Goal: Information Seeking & Learning: Learn about a topic

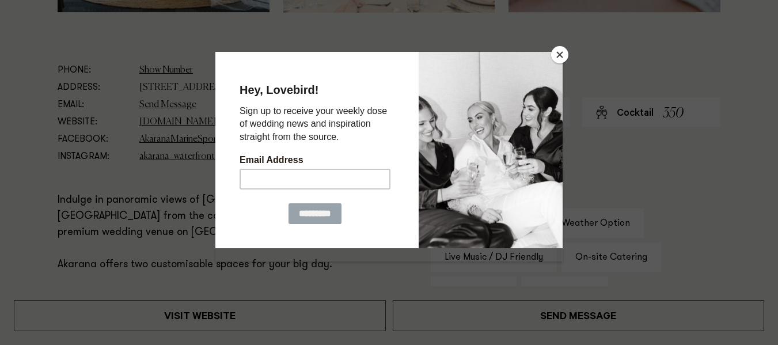
scroll to position [634, 0]
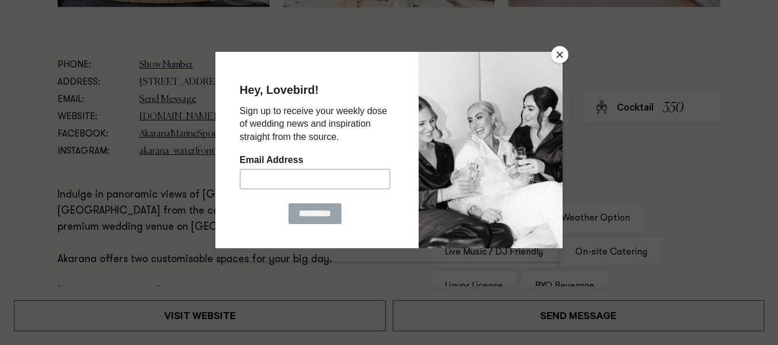
click at [564, 54] on button "Close" at bounding box center [559, 54] width 17 height 17
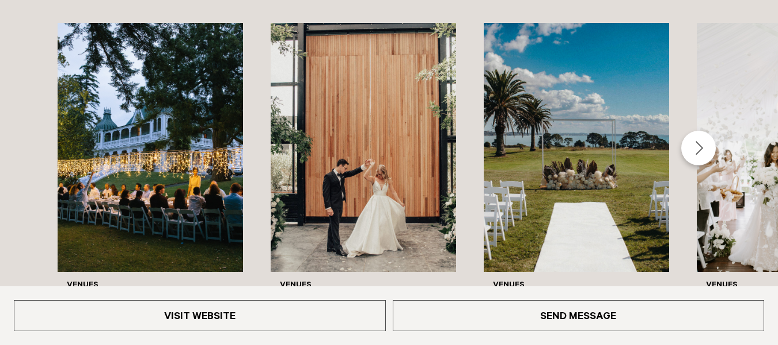
scroll to position [1896, 0]
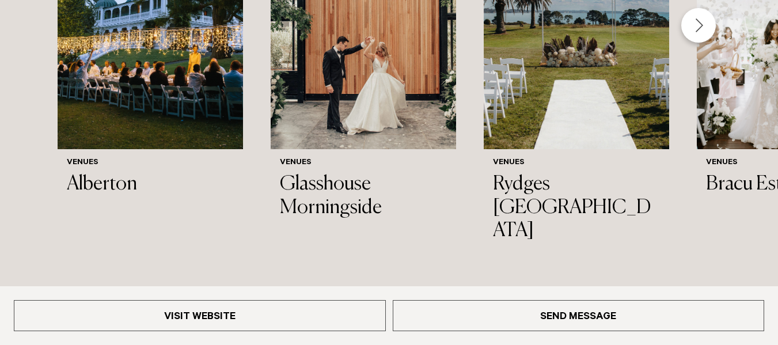
click at [694, 36] on div "Next slide" at bounding box center [698, 25] width 35 height 35
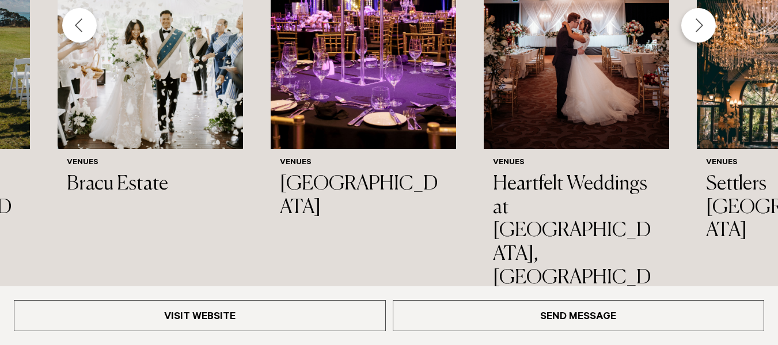
click at [696, 29] on div "Next slide" at bounding box center [698, 25] width 35 height 35
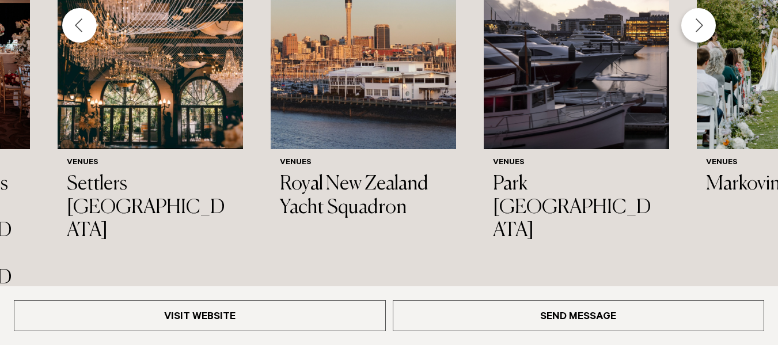
click at [700, 32] on div "Next slide" at bounding box center [698, 25] width 35 height 35
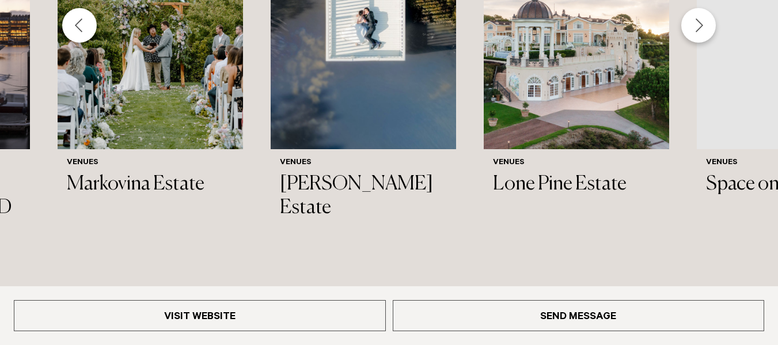
click at [700, 32] on div "Next slide" at bounding box center [698, 25] width 35 height 35
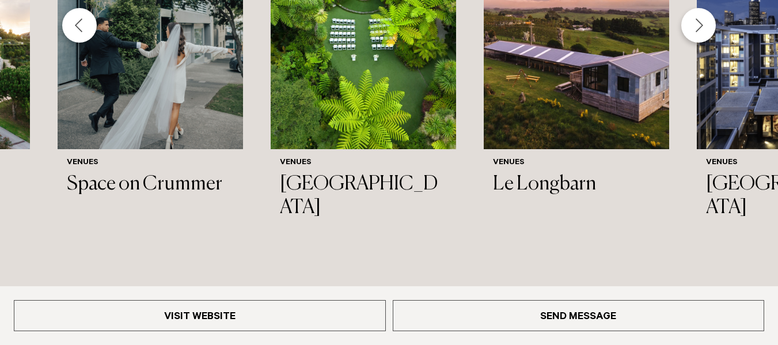
click at [700, 32] on div "Next slide" at bounding box center [698, 25] width 35 height 35
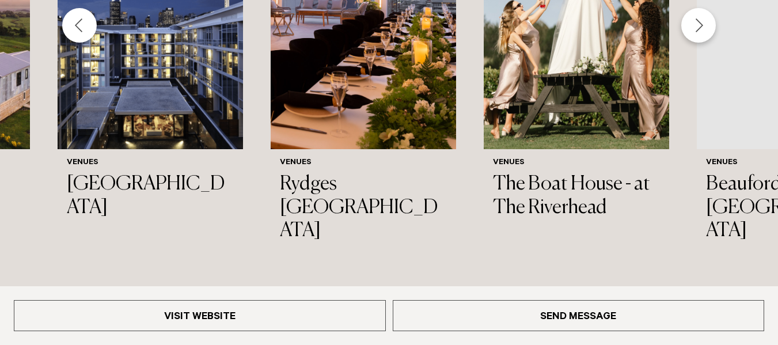
click at [700, 32] on div "Next slide" at bounding box center [698, 25] width 35 height 35
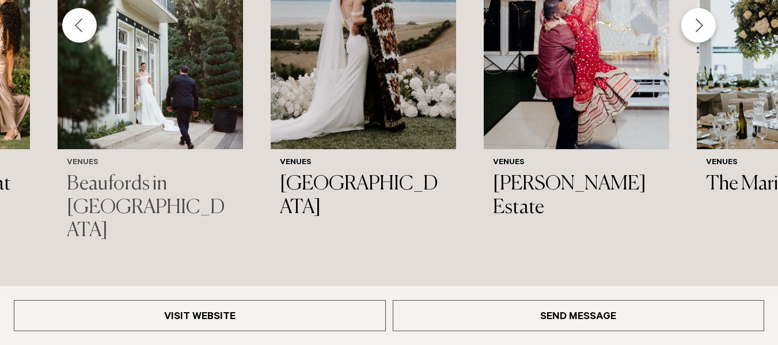
click at [200, 161] on h6 "Venues" at bounding box center [150, 163] width 167 height 10
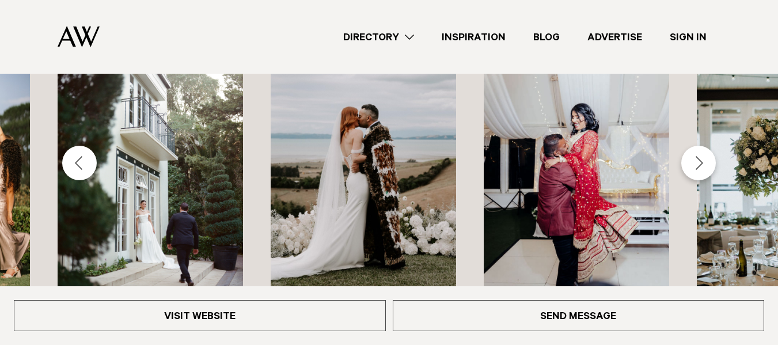
scroll to position [1743, 0]
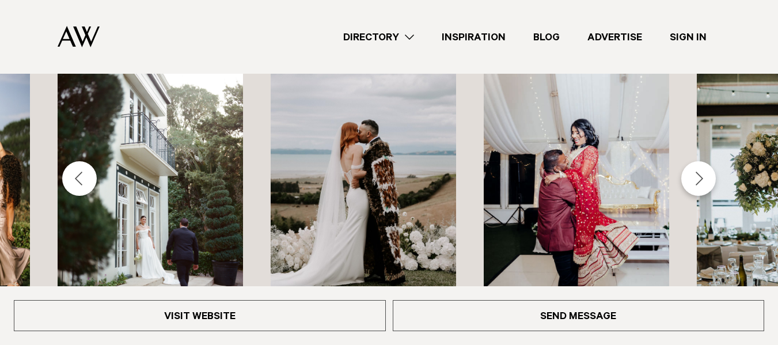
click at [698, 180] on div "Next slide" at bounding box center [698, 178] width 35 height 35
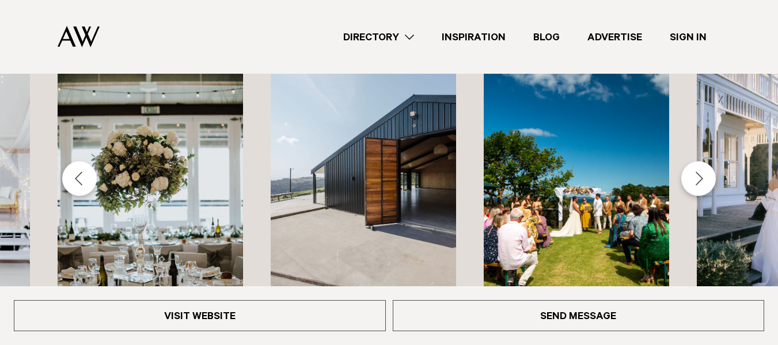
click at [209, 185] on img "22 / 43" at bounding box center [150, 178] width 185 height 249
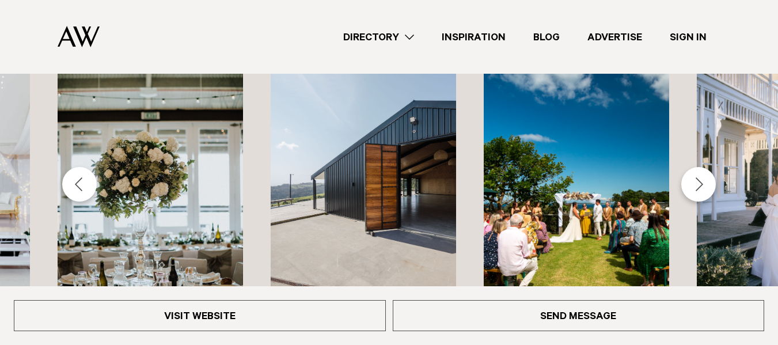
click at [697, 181] on div "Next slide" at bounding box center [698, 184] width 35 height 35
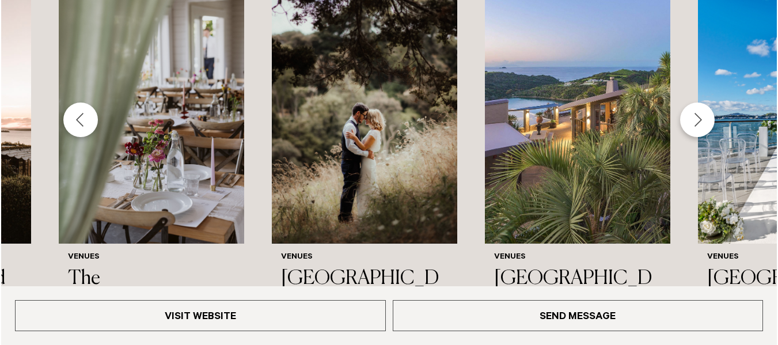
scroll to position [1802, 0]
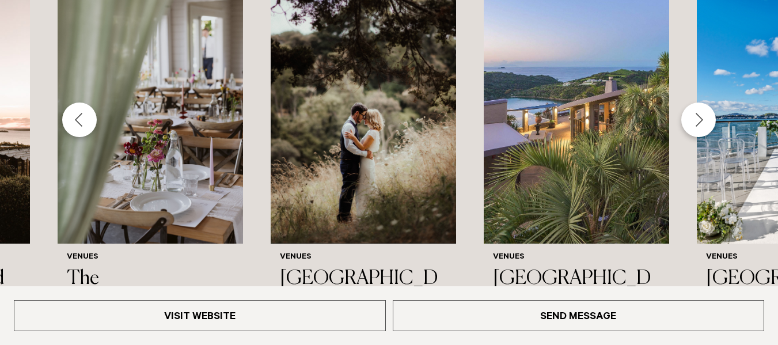
click at [82, 128] on div "Previous slide" at bounding box center [79, 119] width 35 height 35
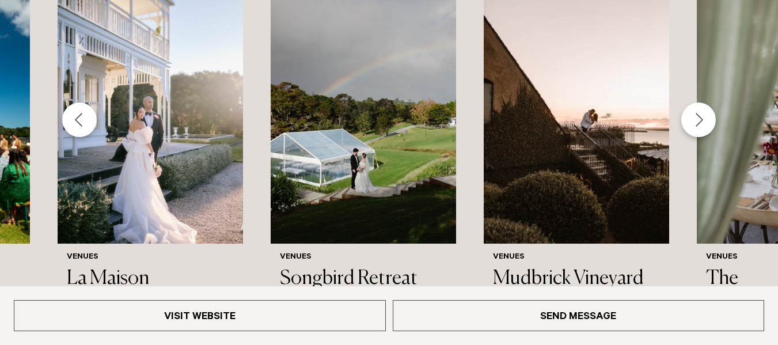
click at [82, 128] on div "Previous slide" at bounding box center [79, 119] width 35 height 35
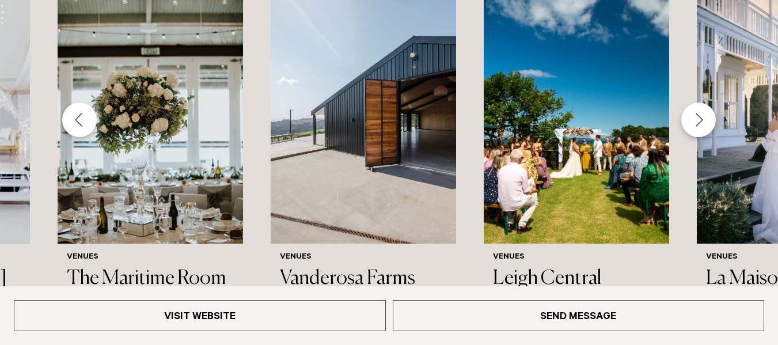
click at [82, 128] on div "Previous slide" at bounding box center [79, 119] width 35 height 35
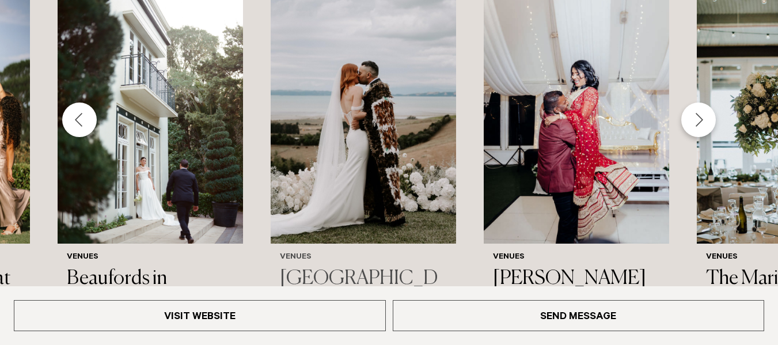
click at [306, 285] on h3 "Kauri Bay" at bounding box center [363, 290] width 167 height 47
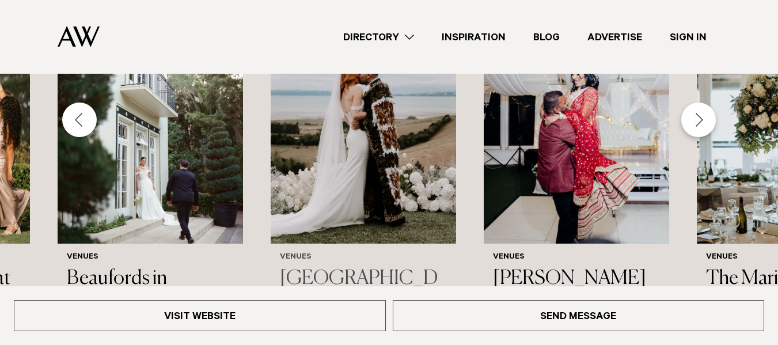
scroll to position [1796, 0]
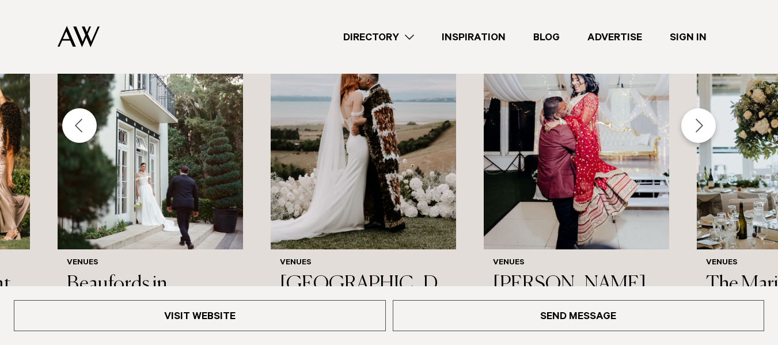
click at [82, 136] on div "Previous slide" at bounding box center [79, 125] width 35 height 35
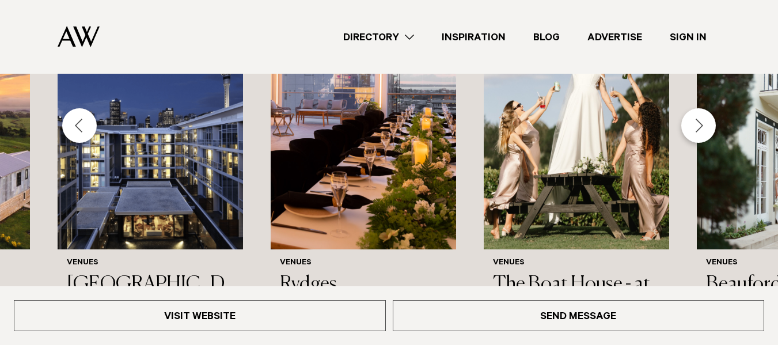
click at [80, 123] on div "Previous slide" at bounding box center [79, 125] width 35 height 35
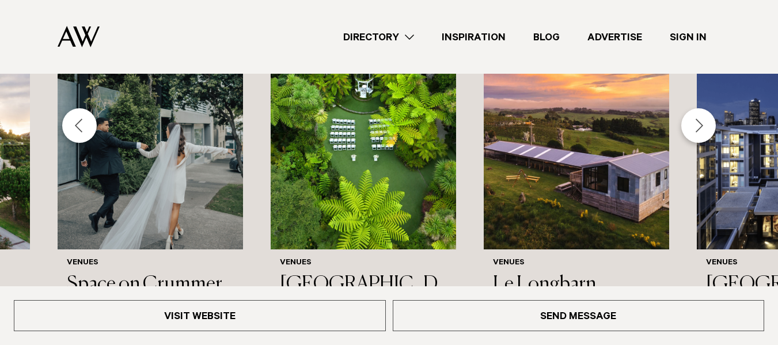
click at [80, 127] on div "Previous slide" at bounding box center [79, 125] width 35 height 35
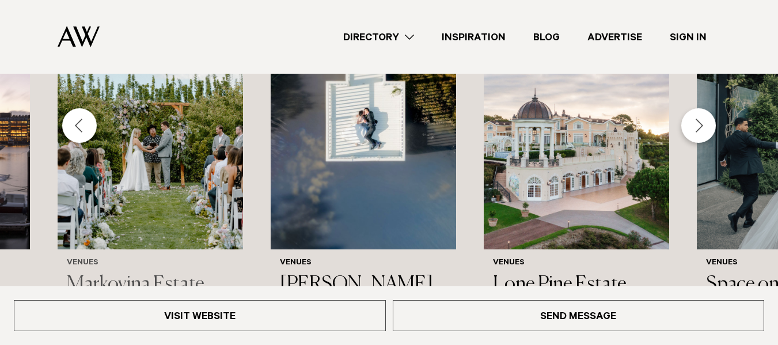
click at [149, 223] on img "10 / 43" at bounding box center [150, 125] width 185 height 249
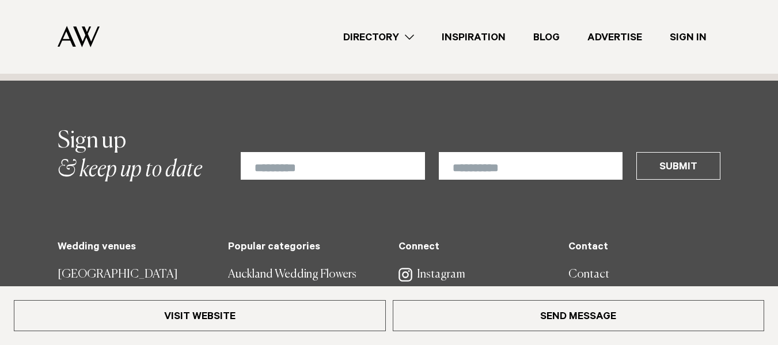
scroll to position [1847, 0]
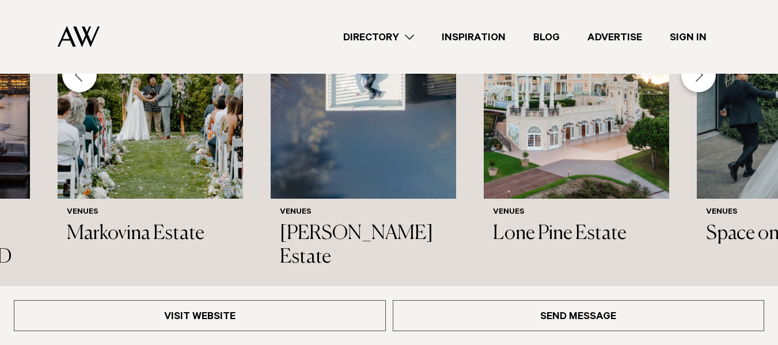
click at [705, 86] on div "Next slide" at bounding box center [698, 75] width 35 height 35
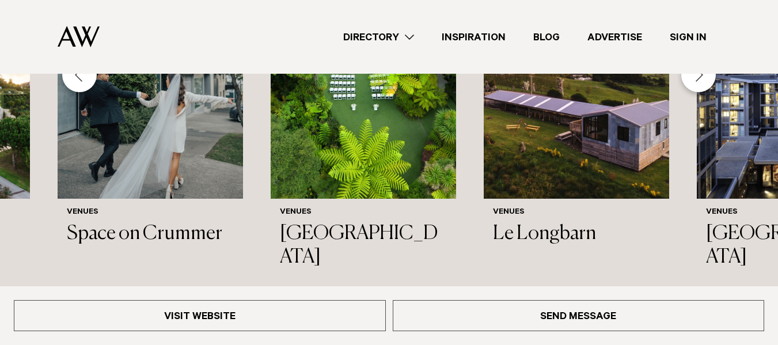
click at [705, 86] on div "Next slide" at bounding box center [698, 75] width 35 height 35
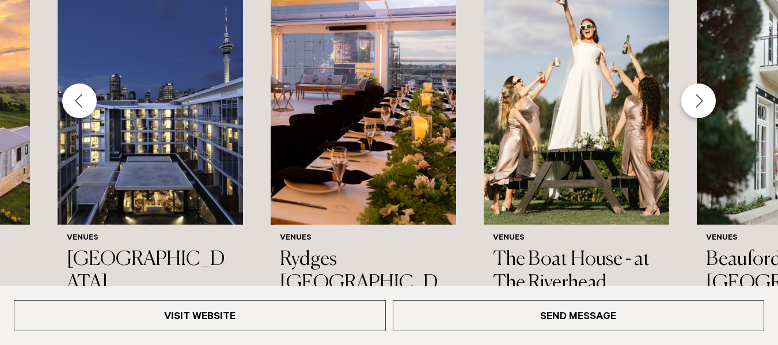
scroll to position [1872, 0]
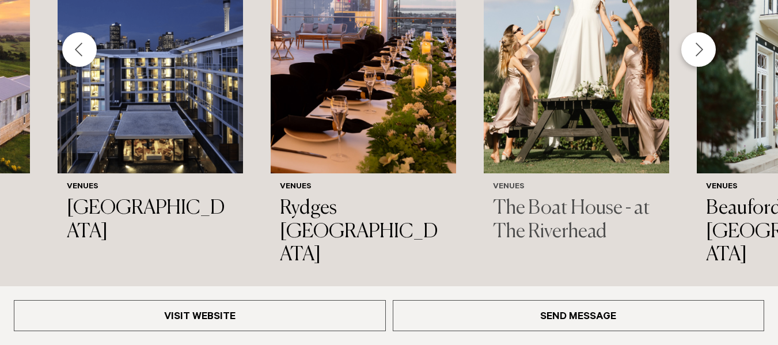
click at [571, 219] on h3 "The Boat House - at The Riverhead" at bounding box center [576, 220] width 167 height 47
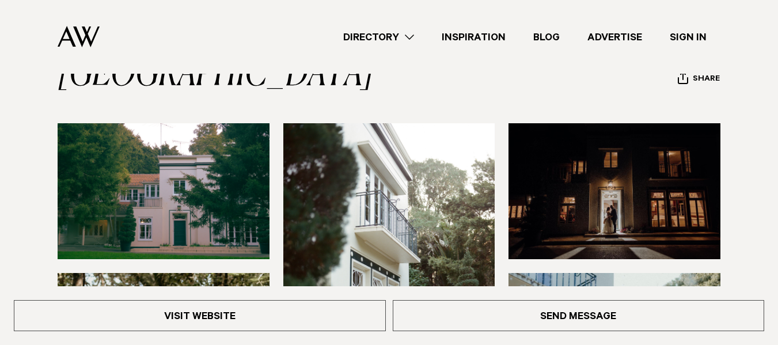
scroll to position [122, 0]
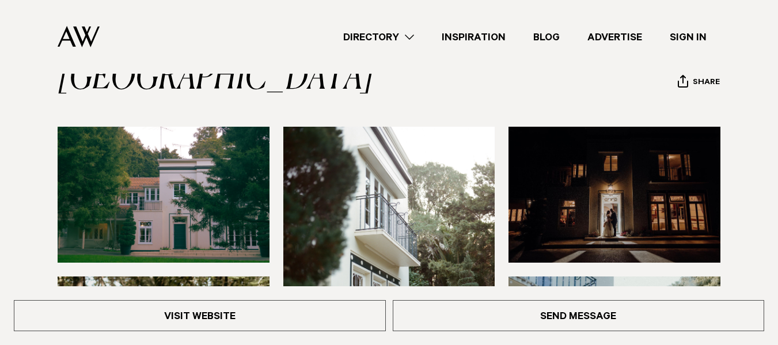
click at [214, 157] on img at bounding box center [164, 194] width 212 height 135
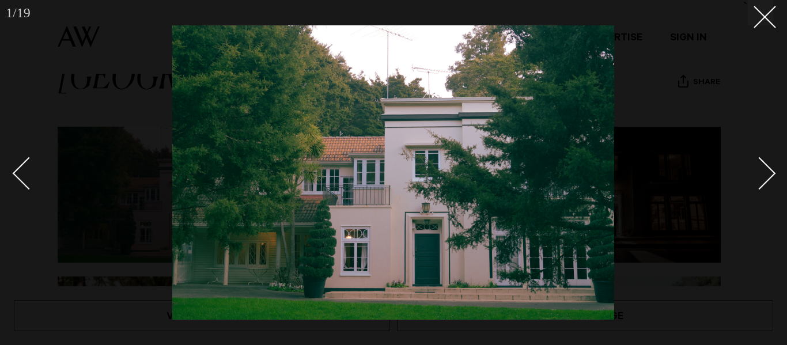
click at [765, 189] on link at bounding box center [752, 173] width 40 height 58
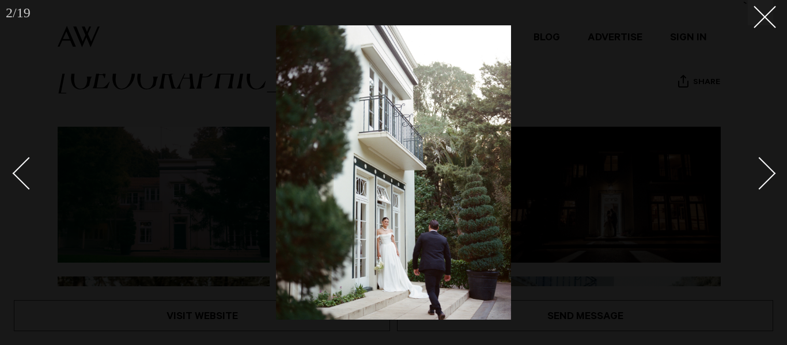
click at [765, 188] on link at bounding box center [752, 173] width 40 height 58
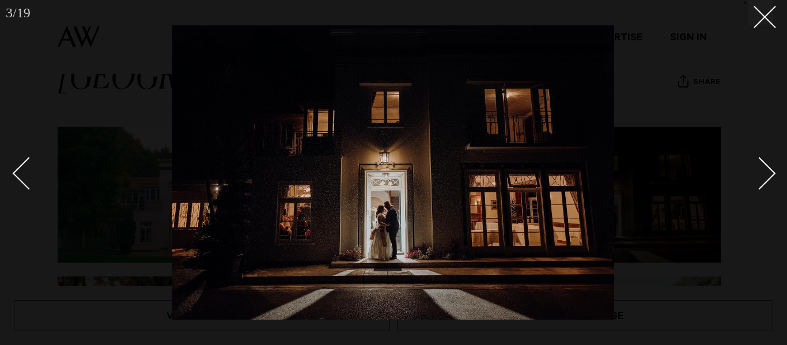
click at [765, 188] on link at bounding box center [752, 173] width 40 height 58
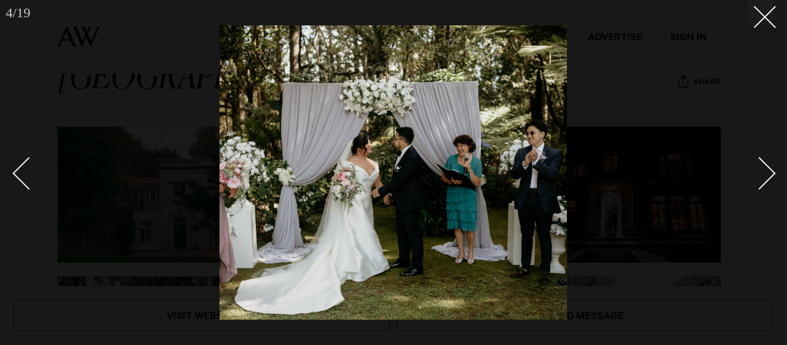
click at [765, 188] on link at bounding box center [752, 173] width 40 height 58
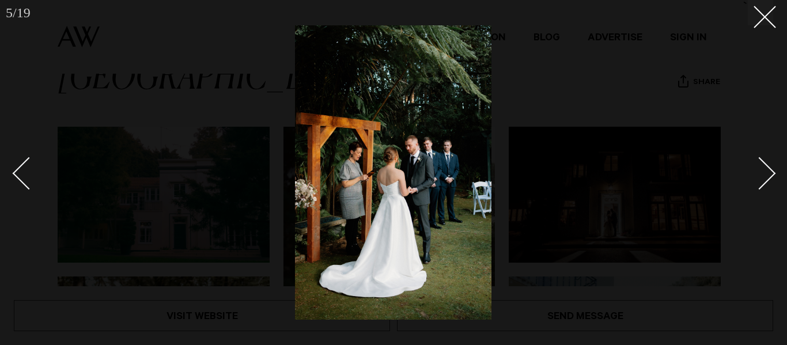
click at [765, 188] on link at bounding box center [752, 173] width 40 height 58
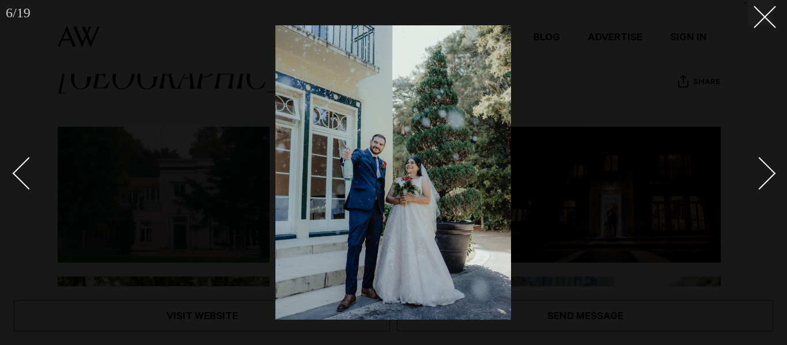
click at [765, 188] on link at bounding box center [752, 173] width 40 height 58
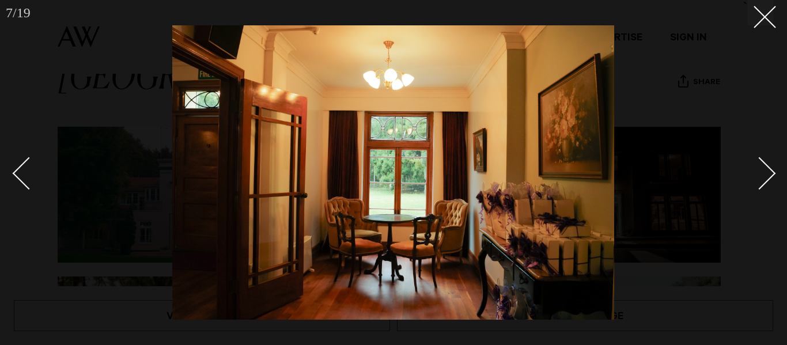
click at [765, 188] on link at bounding box center [752, 173] width 40 height 58
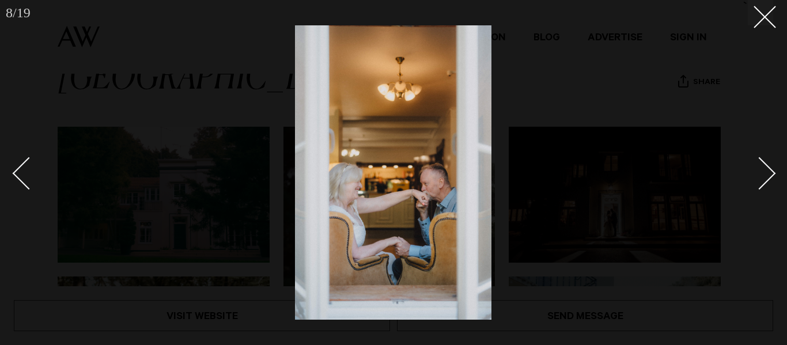
click at [765, 188] on link at bounding box center [752, 173] width 40 height 58
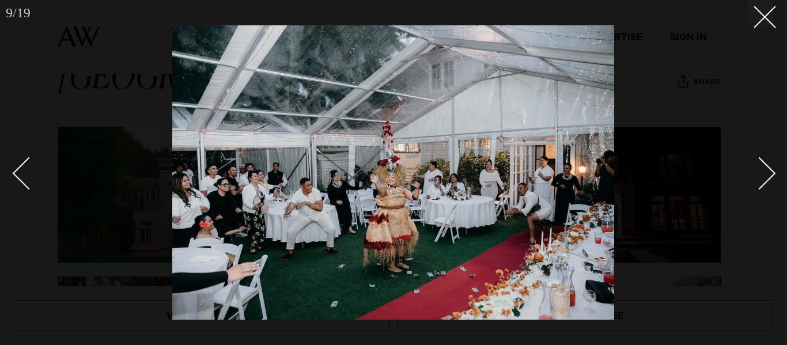
click at [765, 188] on link at bounding box center [752, 173] width 40 height 58
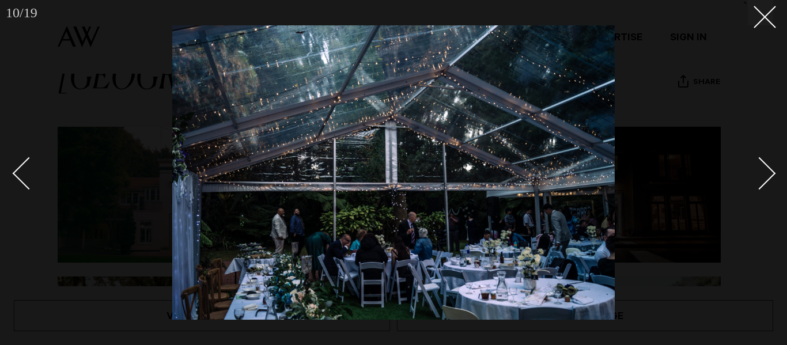
click at [765, 188] on link at bounding box center [752, 173] width 40 height 58
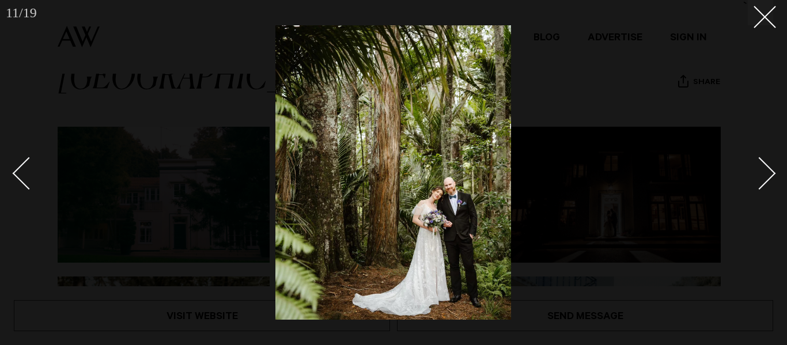
click at [765, 188] on link at bounding box center [752, 173] width 40 height 58
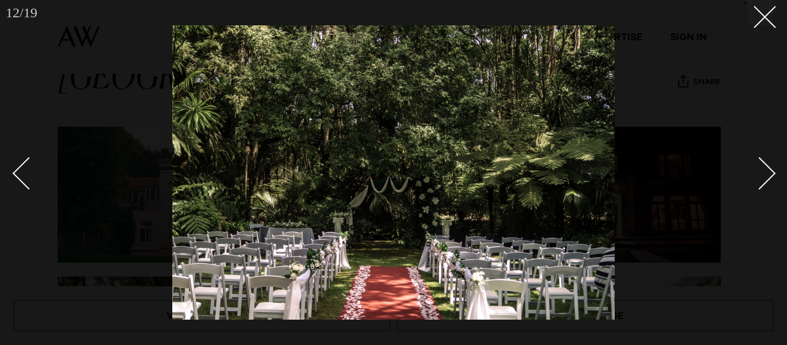
click at [765, 188] on link at bounding box center [752, 173] width 40 height 58
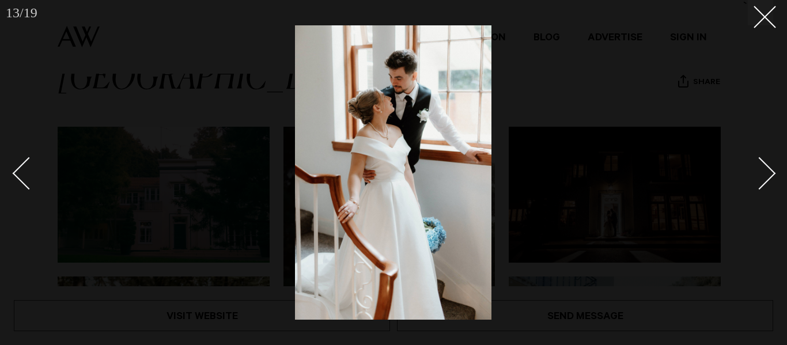
click at [765, 188] on link at bounding box center [752, 173] width 40 height 58
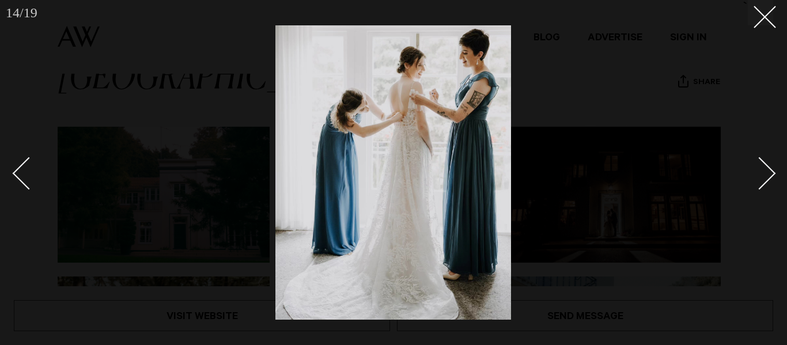
click at [765, 188] on link at bounding box center [752, 173] width 40 height 58
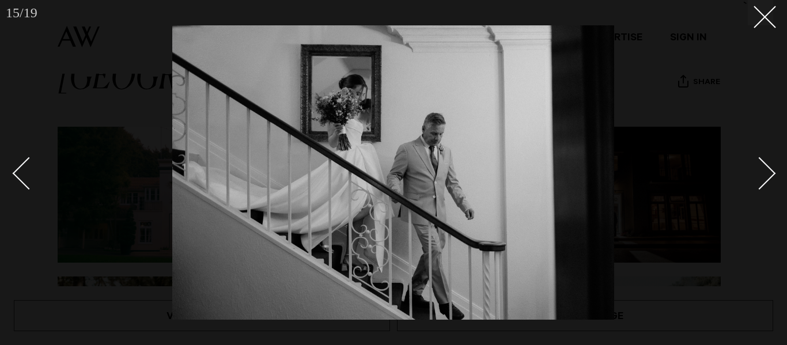
click at [765, 188] on link at bounding box center [752, 173] width 40 height 58
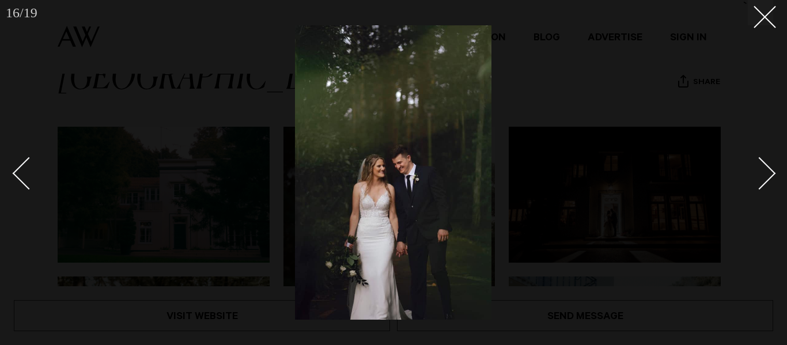
click at [765, 188] on link at bounding box center [752, 173] width 40 height 58
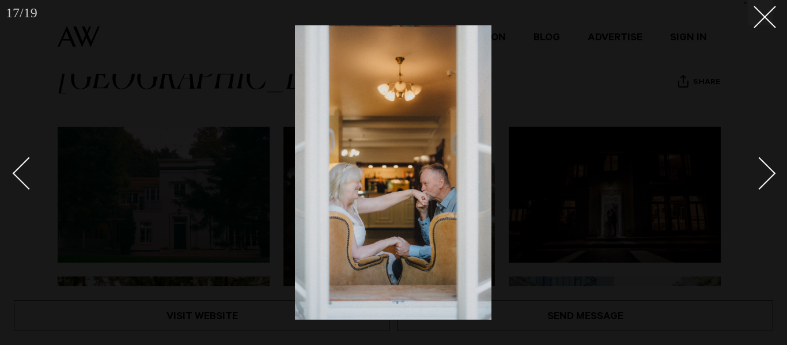
click at [765, 188] on link at bounding box center [752, 173] width 40 height 58
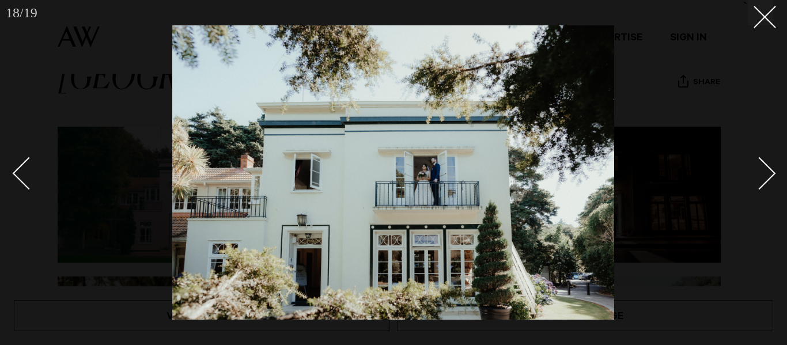
click at [765, 188] on link at bounding box center [752, 173] width 40 height 58
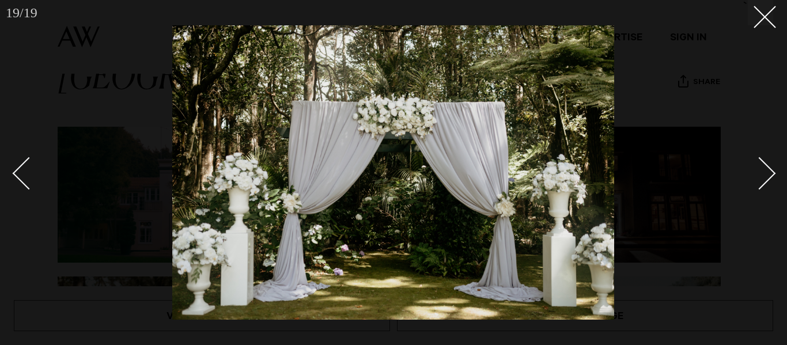
click at [765, 188] on link at bounding box center [752, 173] width 40 height 58
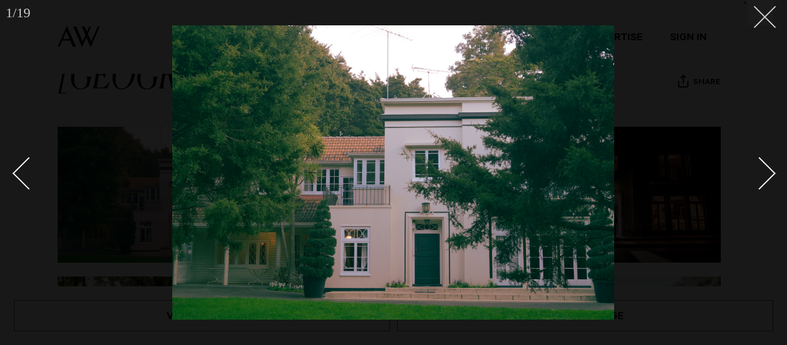
click at [766, 19] on line at bounding box center [764, 16] width 21 height 21
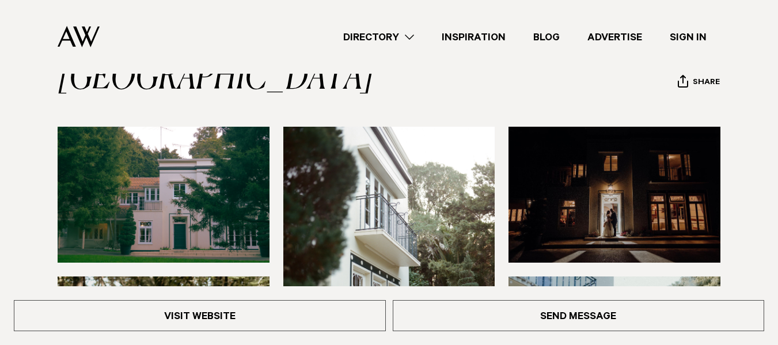
click at [766, 19] on div "Directory Hair & Makeup Flowers Venues" at bounding box center [388, 37] width 759 height 74
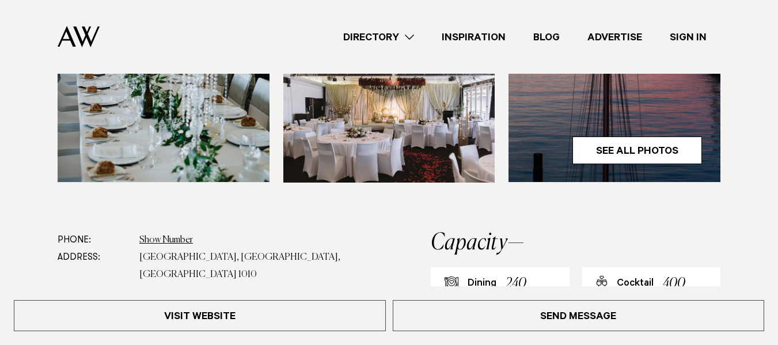
scroll to position [400, 0]
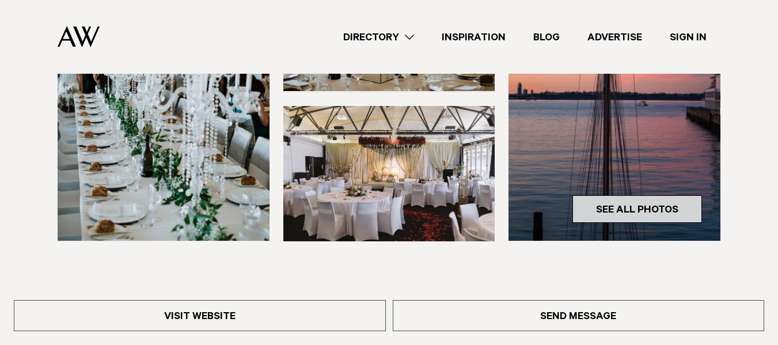
click at [652, 212] on link "See All Photos" at bounding box center [637, 209] width 130 height 28
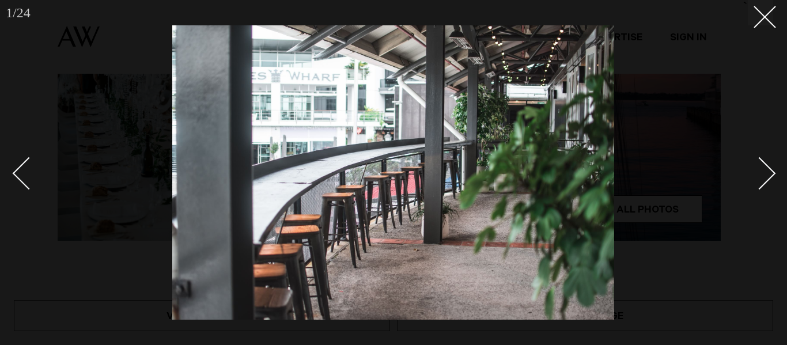
click at [772, 172] on div "Next slide" at bounding box center [759, 173] width 33 height 33
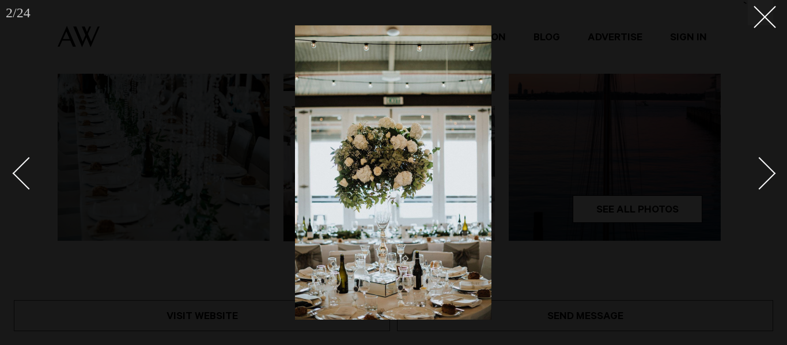
click at [772, 172] on div "Next slide" at bounding box center [759, 173] width 33 height 33
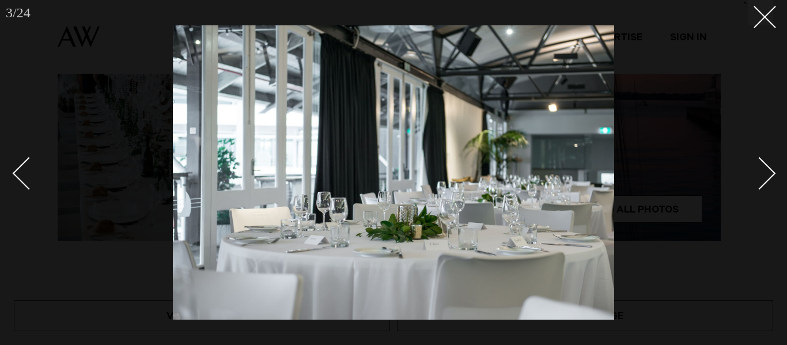
click at [772, 172] on div "Next slide" at bounding box center [759, 173] width 33 height 33
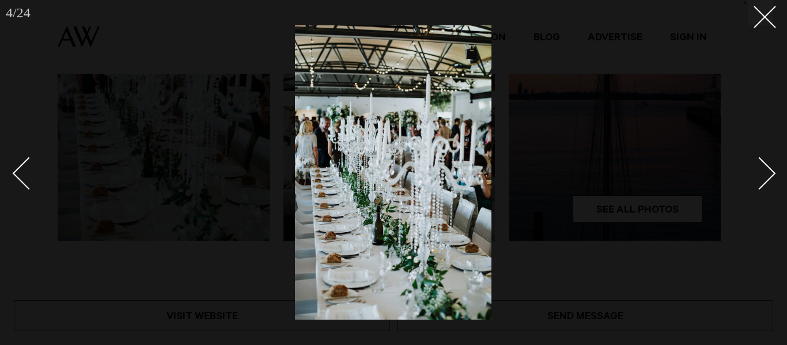
click at [772, 172] on div "Next slide" at bounding box center [759, 173] width 33 height 33
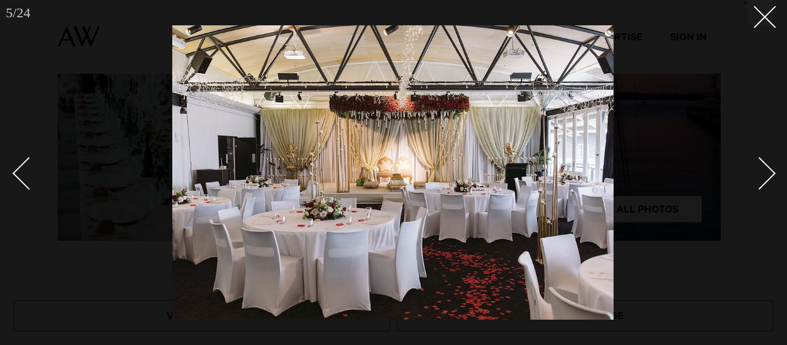
click at [772, 172] on div "Next slide" at bounding box center [759, 173] width 33 height 33
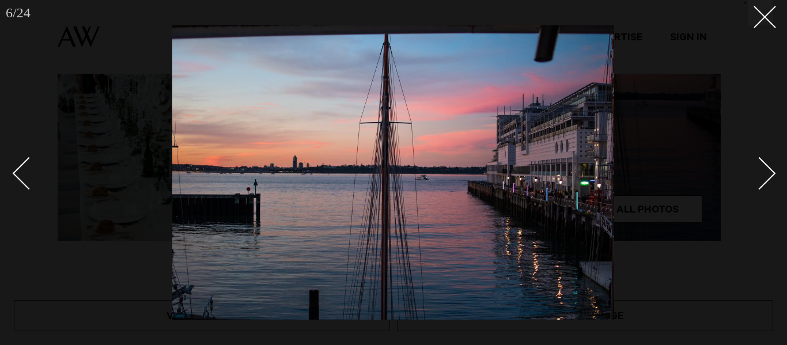
click at [772, 172] on div "Next slide" at bounding box center [759, 173] width 33 height 33
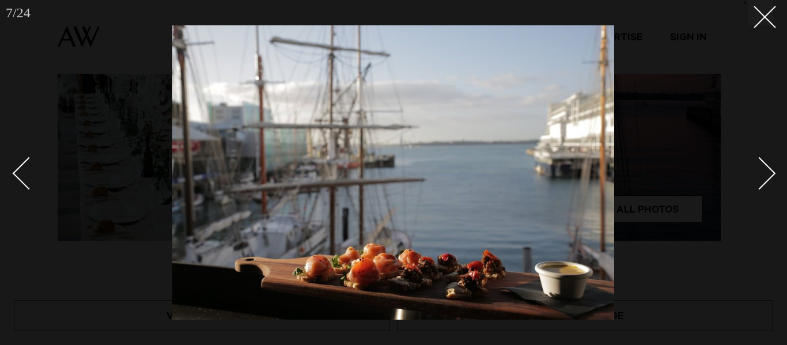
click at [772, 172] on div "Next slide" at bounding box center [759, 173] width 33 height 33
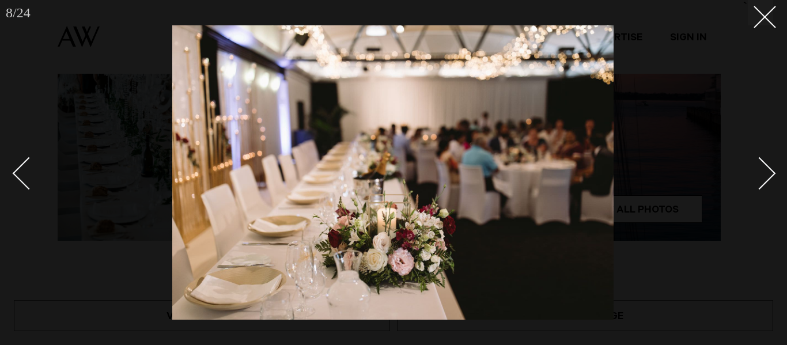
click at [772, 172] on div "Next slide" at bounding box center [759, 173] width 33 height 33
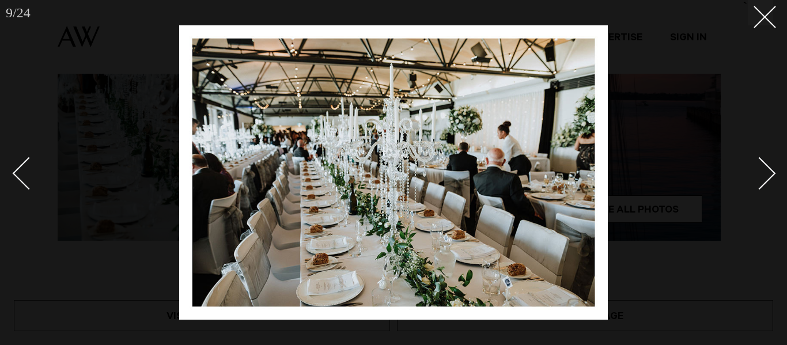
click at [772, 172] on div "Next slide" at bounding box center [759, 173] width 33 height 33
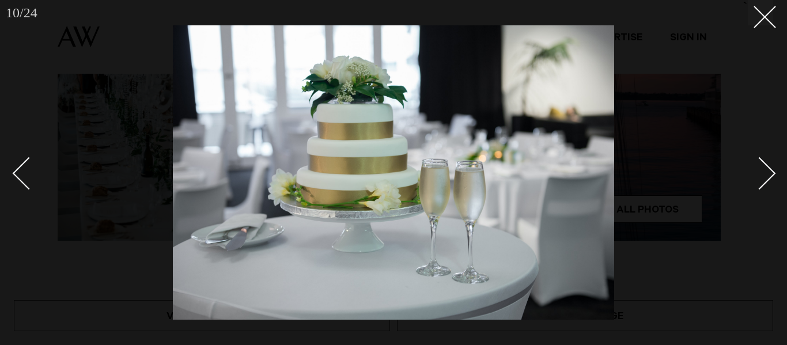
click at [772, 172] on div "Next slide" at bounding box center [759, 173] width 33 height 33
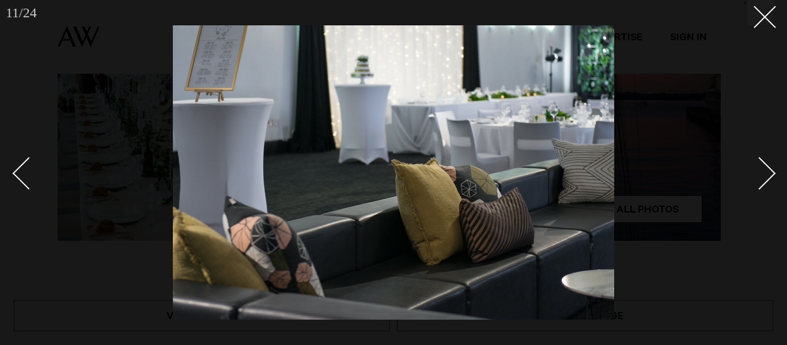
click at [772, 172] on div "Next slide" at bounding box center [759, 173] width 33 height 33
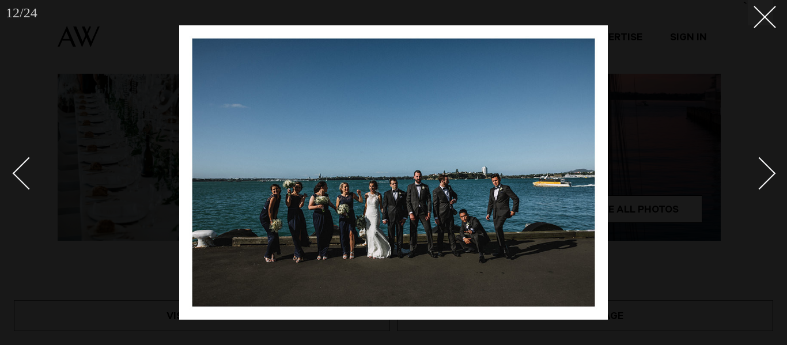
click at [772, 172] on div "Next slide" at bounding box center [759, 173] width 33 height 33
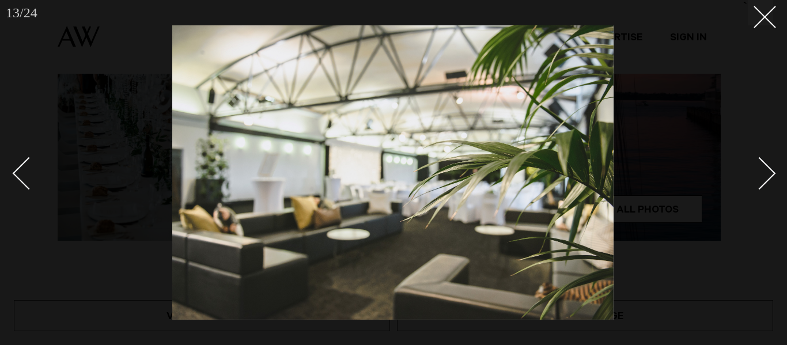
click at [772, 172] on div "Next slide" at bounding box center [759, 173] width 33 height 33
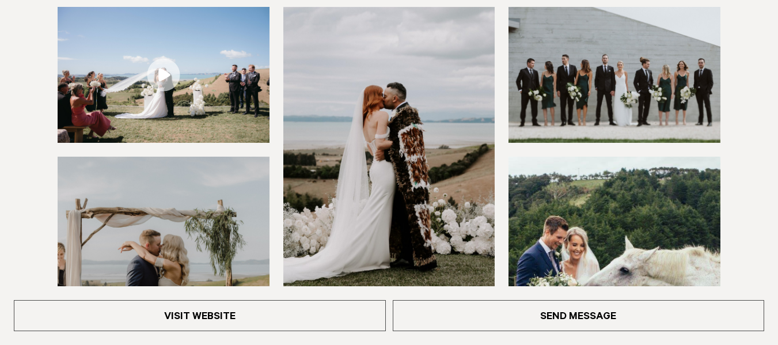
scroll to position [206, 0]
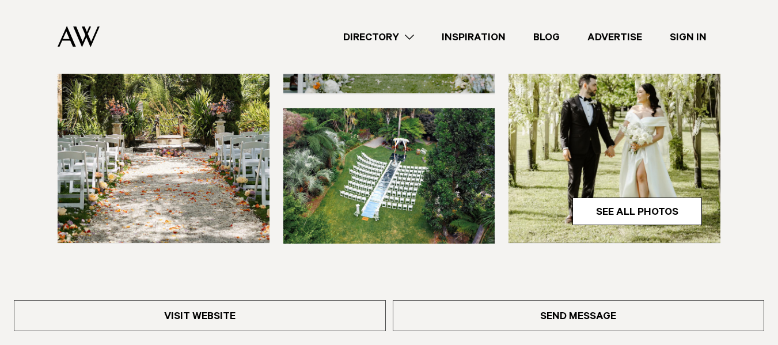
scroll to position [392, 0]
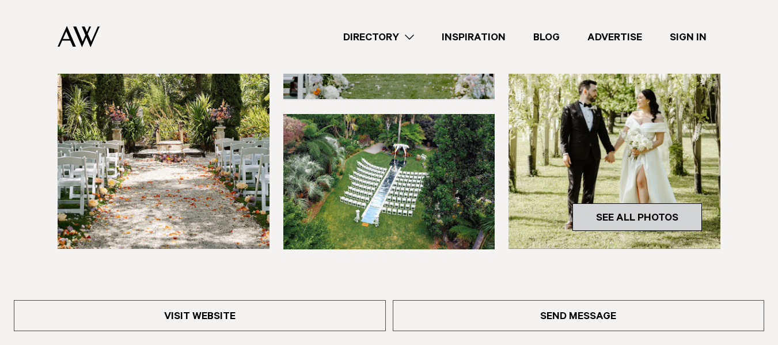
click at [677, 214] on link "See All Photos" at bounding box center [637, 217] width 130 height 28
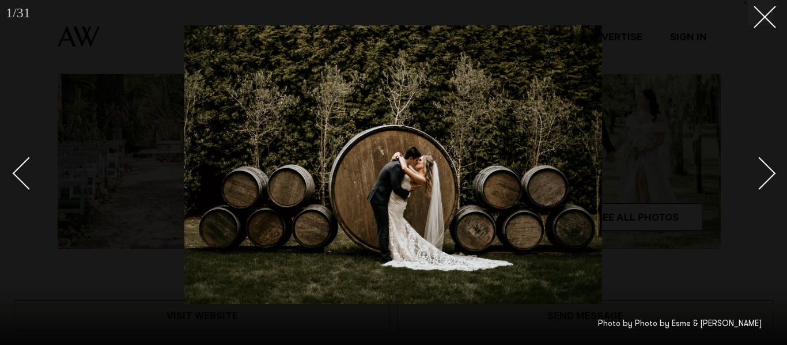
click at [758, 172] on div "Next slide" at bounding box center [759, 173] width 33 height 33
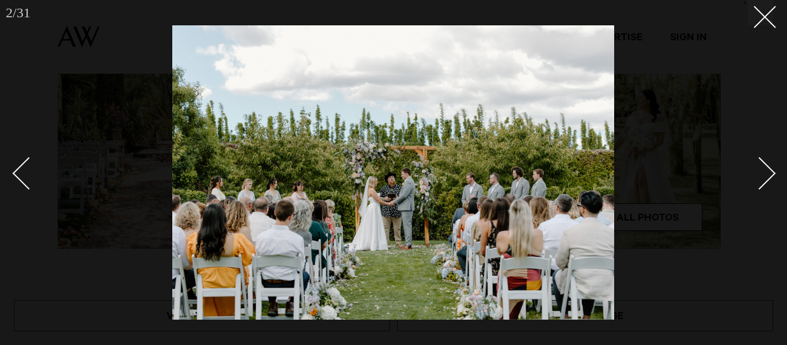
click at [757, 172] on div "Next slide" at bounding box center [759, 173] width 33 height 33
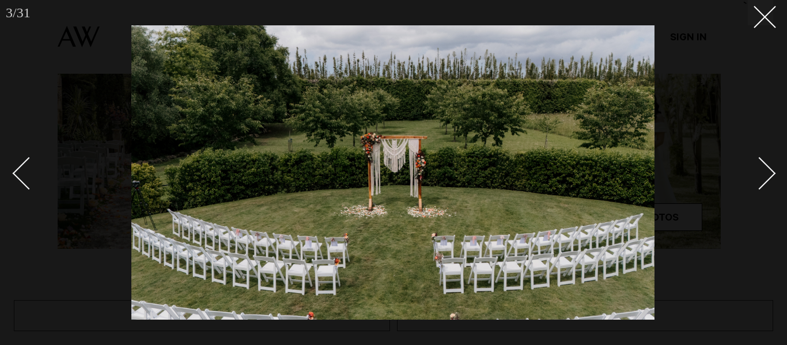
click at [757, 172] on div "Next slide" at bounding box center [759, 173] width 33 height 33
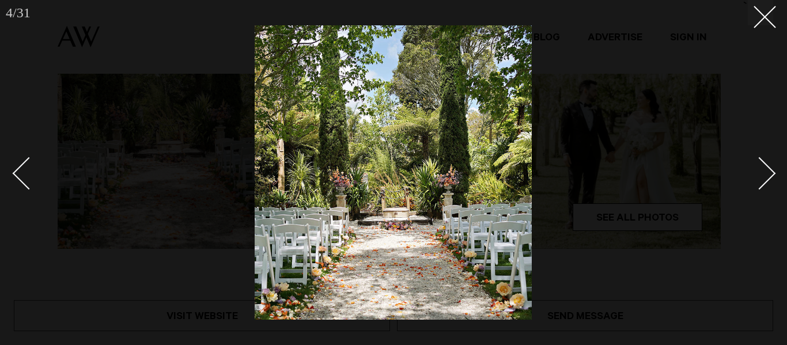
click at [757, 172] on div "Next slide" at bounding box center [759, 173] width 33 height 33
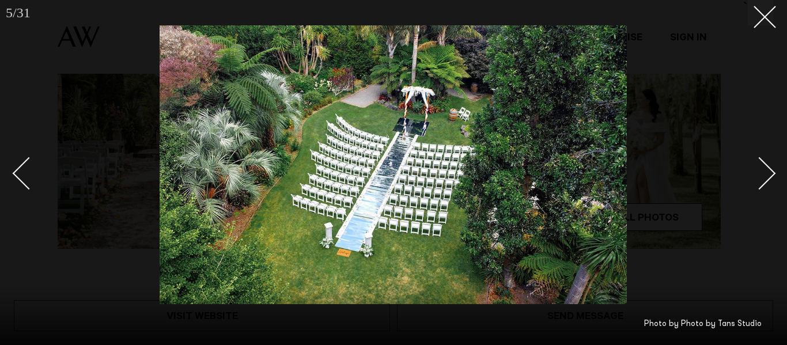
click at [757, 172] on div "Next slide" at bounding box center [759, 173] width 33 height 33
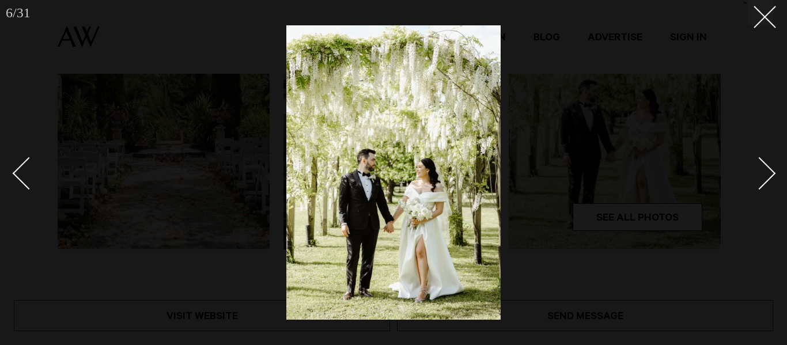
click at [757, 172] on div "Next slide" at bounding box center [759, 173] width 33 height 33
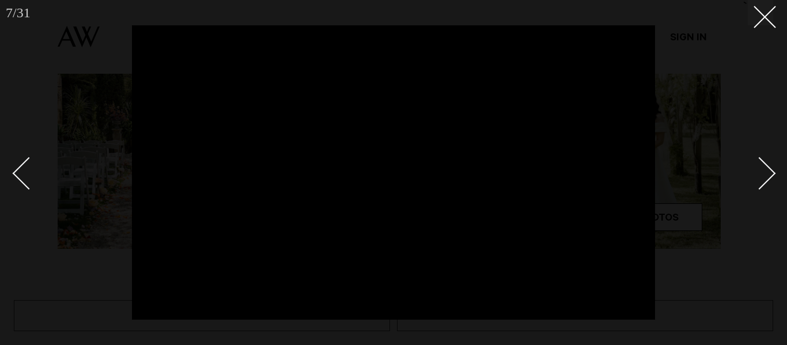
click at [66, 273] on div at bounding box center [393, 172] width 787 height 345
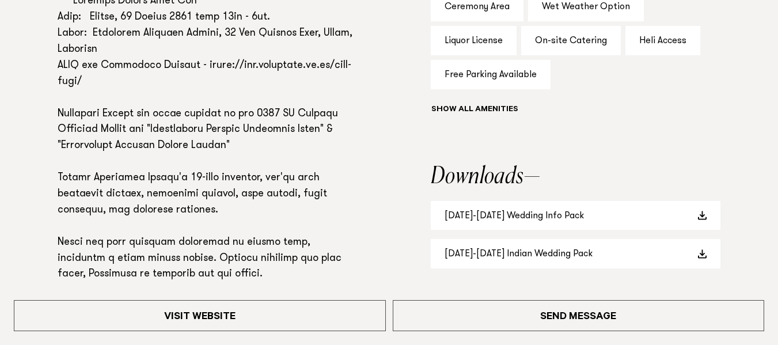
scroll to position [852, 0]
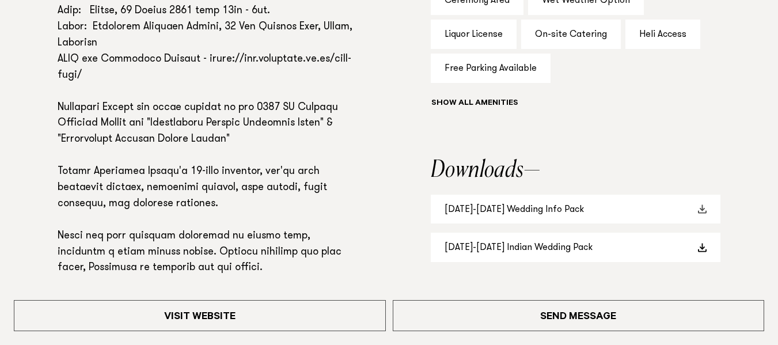
click at [701, 211] on span at bounding box center [701, 208] width 9 height 9
click at [485, 210] on link "2025-2026 Wedding Info Pack" at bounding box center [576, 209] width 290 height 29
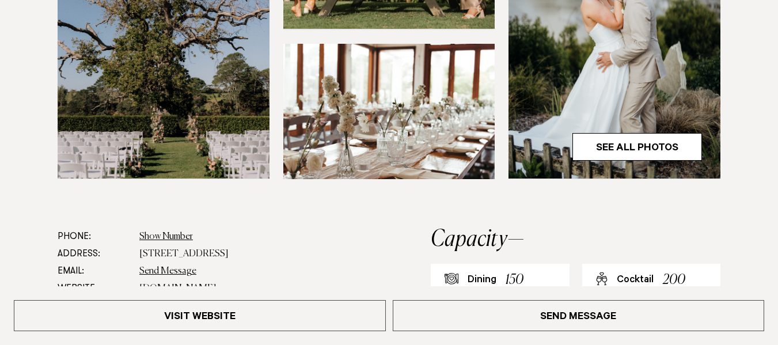
scroll to position [522, 0]
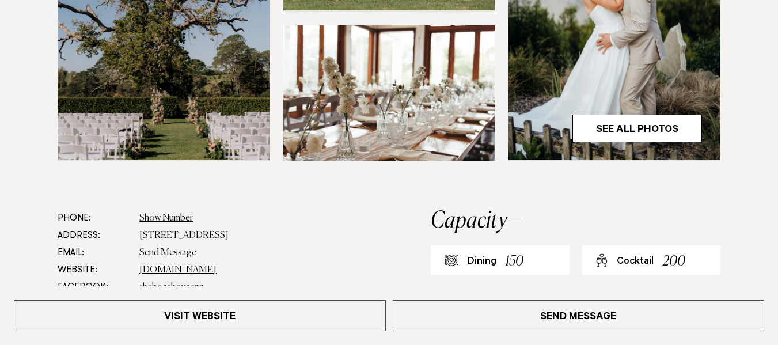
click at [379, 94] on img at bounding box center [389, 92] width 212 height 135
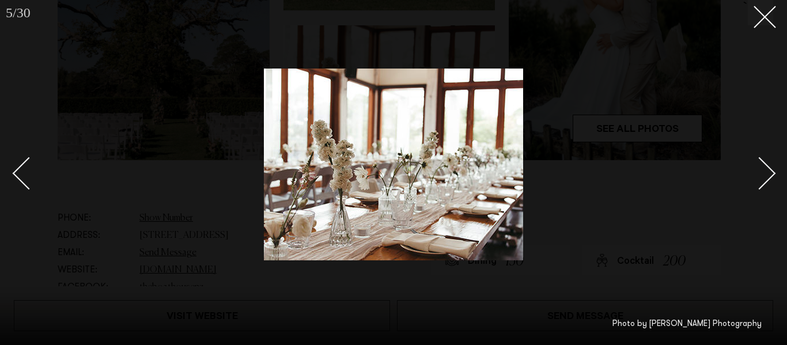
click at [766, 170] on div "Next slide" at bounding box center [759, 173] width 33 height 33
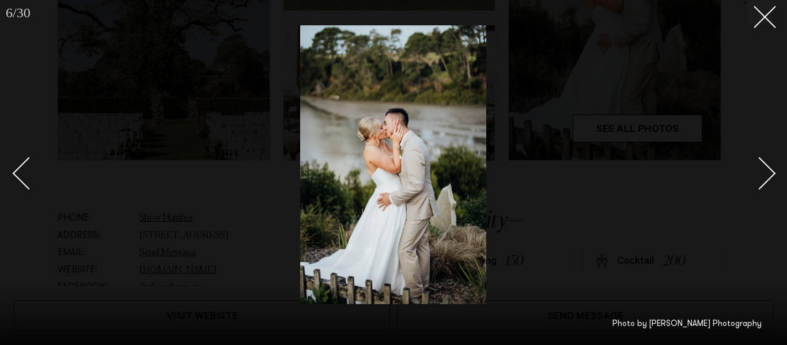
click at [766, 170] on div "Next slide" at bounding box center [759, 173] width 33 height 33
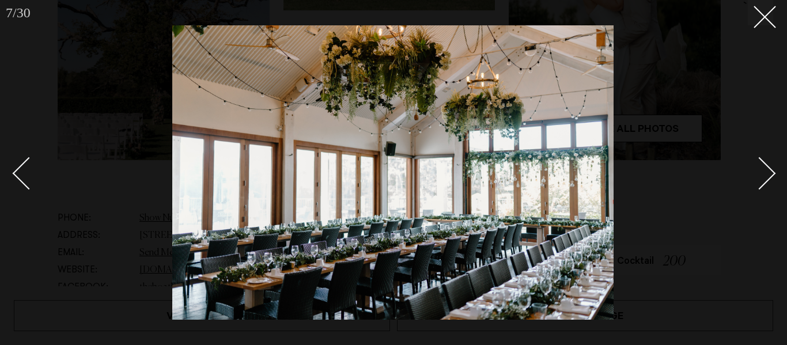
click at [766, 170] on div "Next slide" at bounding box center [759, 173] width 33 height 33
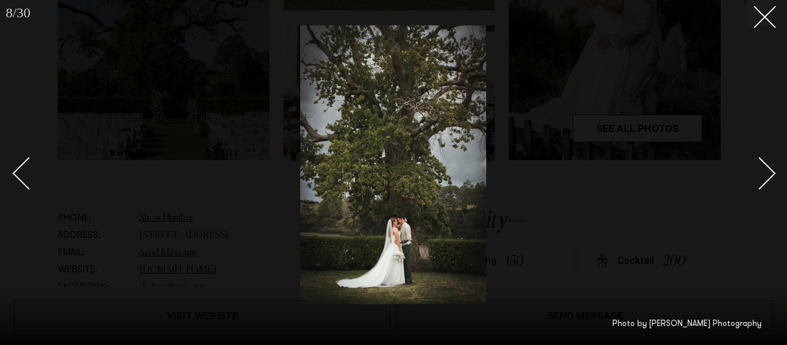
click at [766, 170] on div "Next slide" at bounding box center [759, 173] width 33 height 33
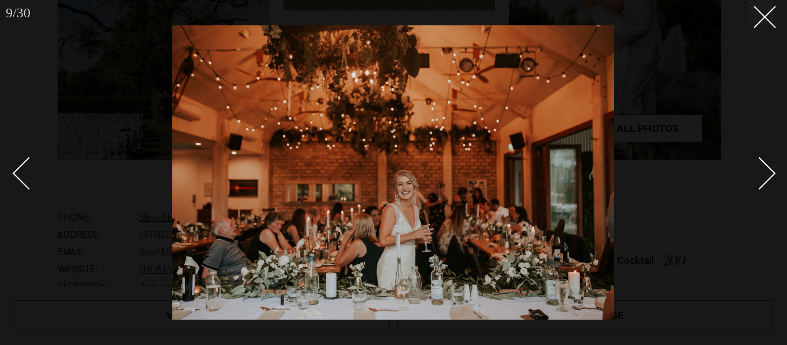
click at [766, 170] on div "Next slide" at bounding box center [759, 173] width 33 height 33
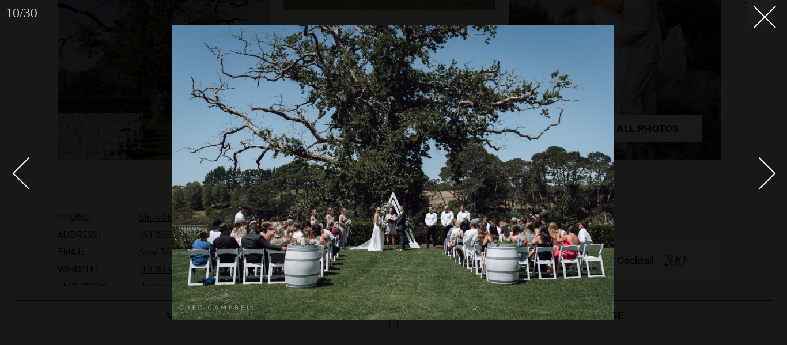
click at [766, 170] on div "Next slide" at bounding box center [759, 173] width 33 height 33
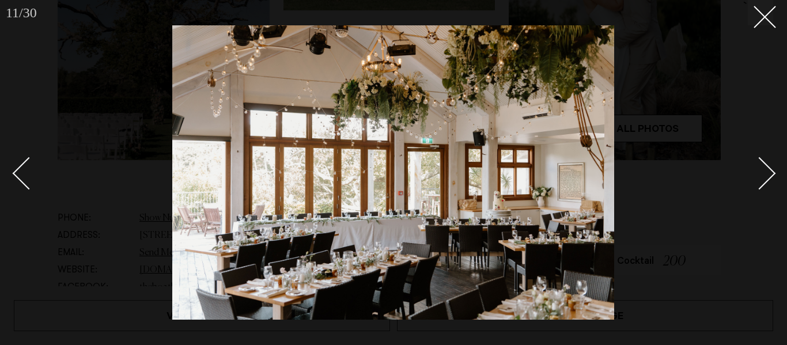
click at [766, 170] on div "Next slide" at bounding box center [759, 173] width 33 height 33
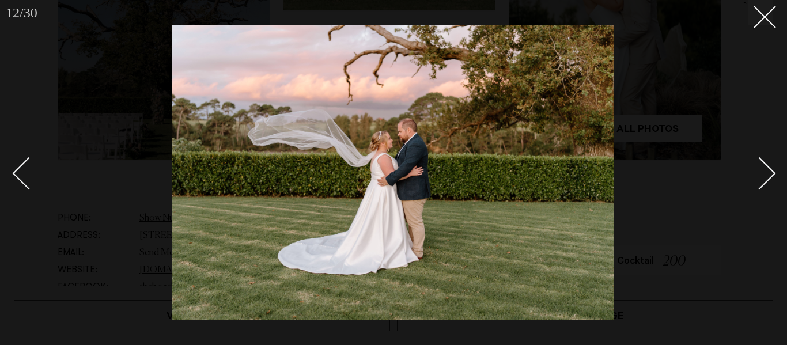
click at [766, 170] on div "Next slide" at bounding box center [759, 173] width 33 height 33
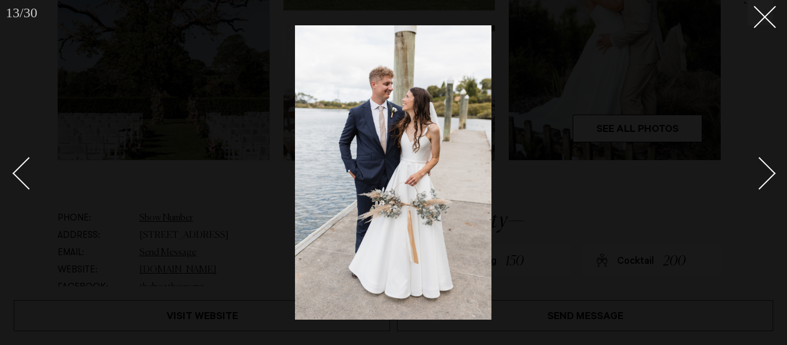
click at [766, 170] on div "Next slide" at bounding box center [759, 173] width 33 height 33
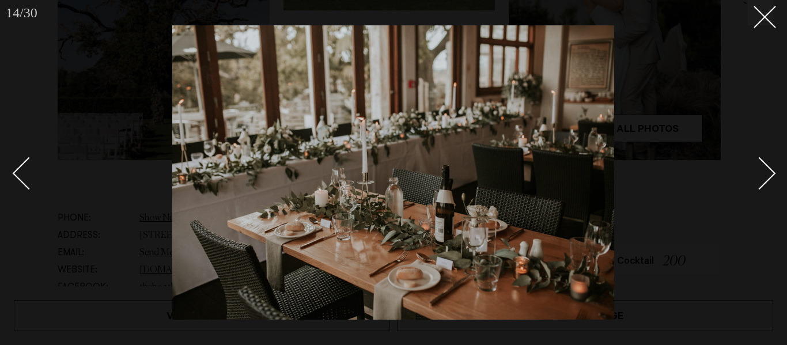
click at [766, 170] on div "Next slide" at bounding box center [759, 173] width 33 height 33
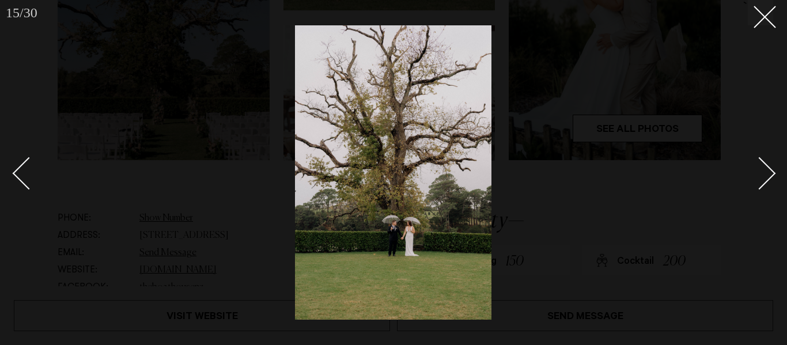
click at [766, 170] on div "Next slide" at bounding box center [759, 173] width 33 height 33
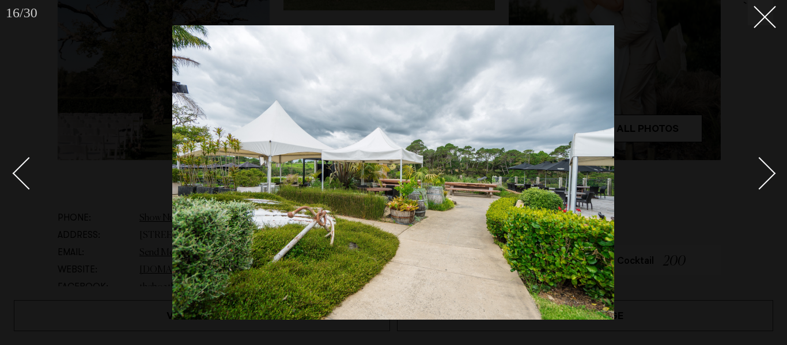
click at [766, 170] on div "Next slide" at bounding box center [759, 173] width 33 height 33
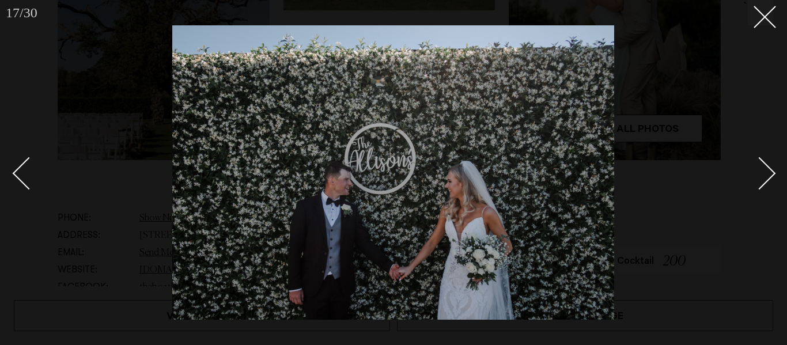
click at [766, 170] on div "Next slide" at bounding box center [759, 173] width 33 height 33
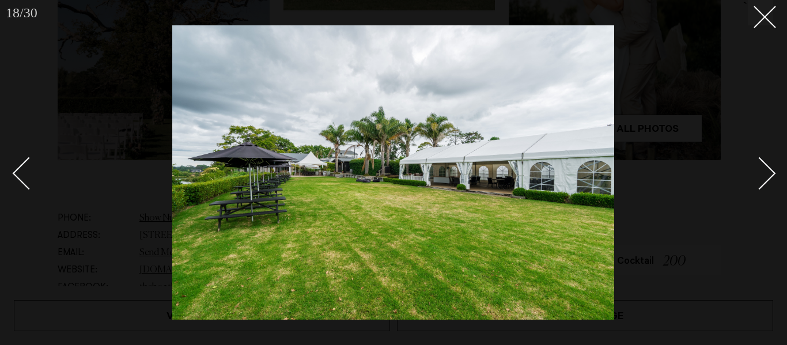
click at [766, 170] on div "Next slide" at bounding box center [759, 173] width 33 height 33
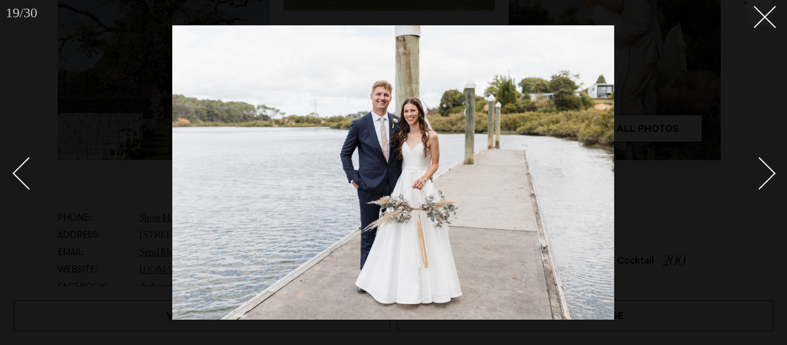
click at [766, 170] on div "Next slide" at bounding box center [759, 173] width 33 height 33
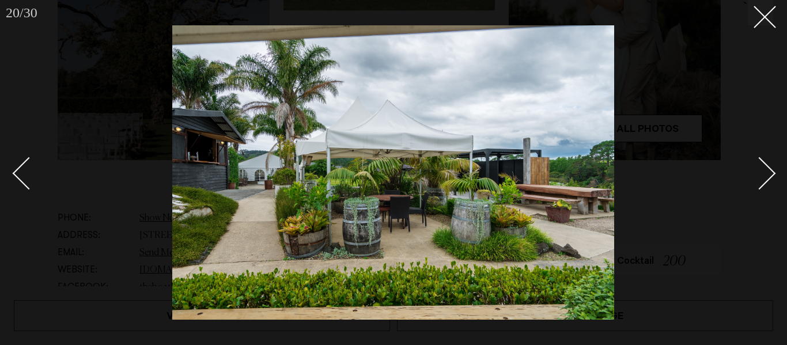
click at [766, 170] on div "Next slide" at bounding box center [759, 173] width 33 height 33
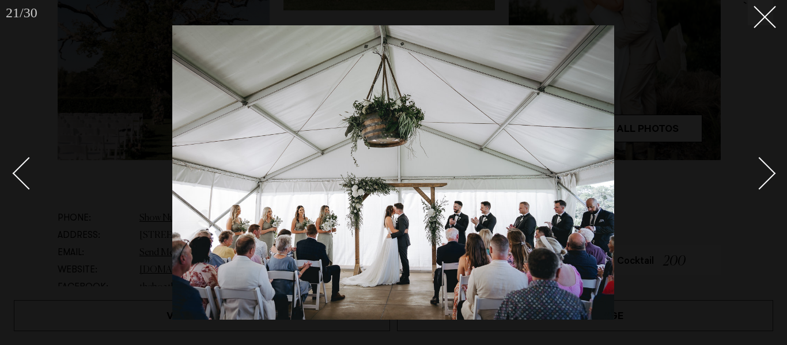
click at [766, 170] on div "Next slide" at bounding box center [759, 173] width 33 height 33
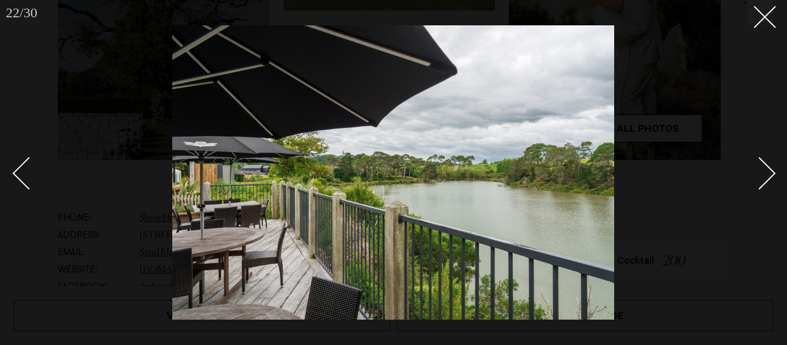
click at [766, 170] on div "Next slide" at bounding box center [759, 173] width 33 height 33
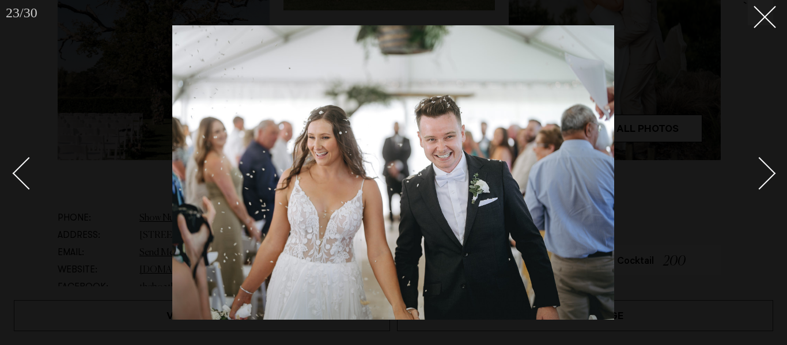
click at [766, 170] on div "Next slide" at bounding box center [759, 173] width 33 height 33
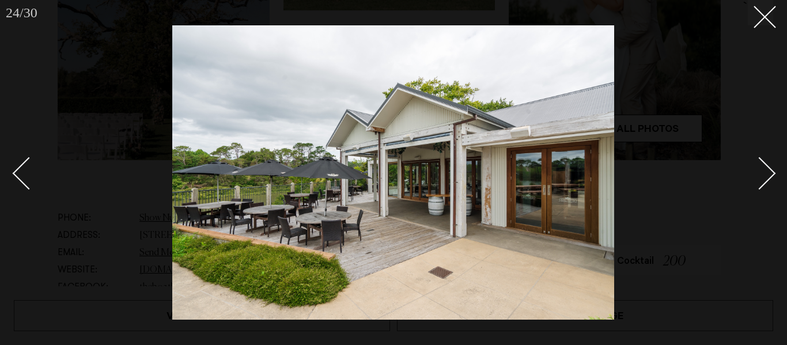
click at [766, 170] on div "Next slide" at bounding box center [759, 173] width 33 height 33
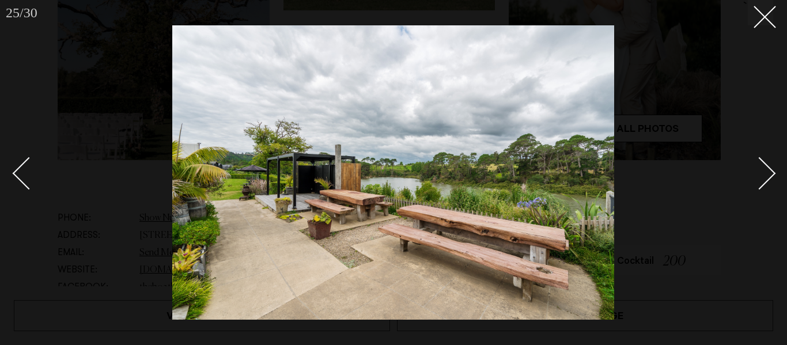
click at [766, 170] on div "Next slide" at bounding box center [759, 173] width 33 height 33
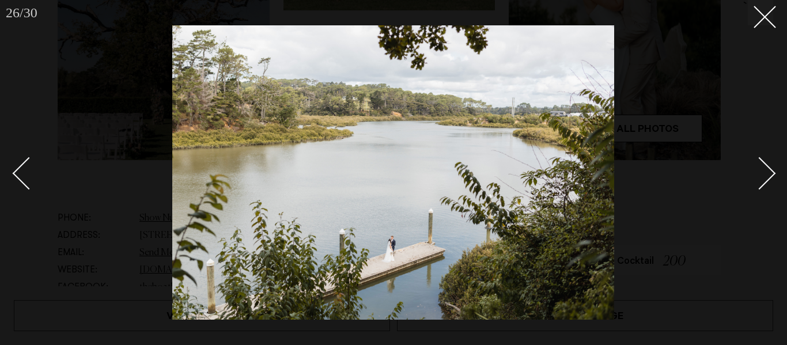
click at [766, 170] on div "Next slide" at bounding box center [759, 173] width 33 height 33
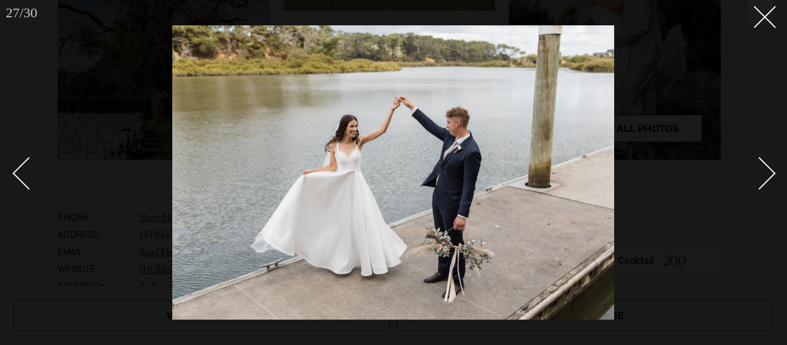
click at [766, 170] on div "Next slide" at bounding box center [759, 173] width 33 height 33
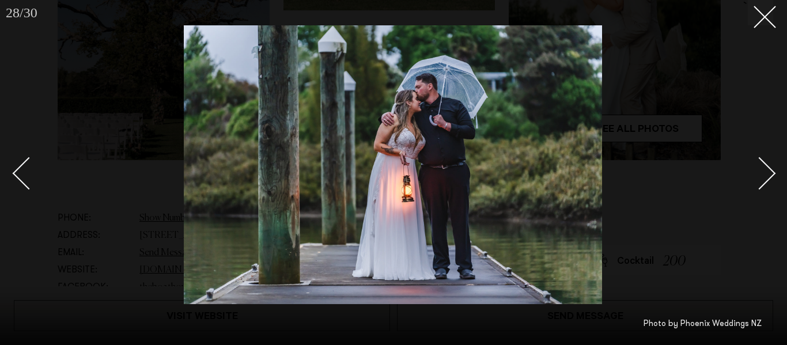
click at [766, 170] on div "Next slide" at bounding box center [759, 173] width 33 height 33
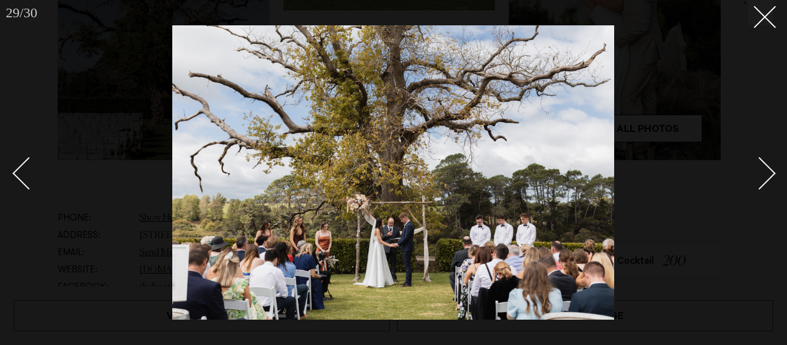
click at [766, 170] on div "Next slide" at bounding box center [759, 173] width 33 height 33
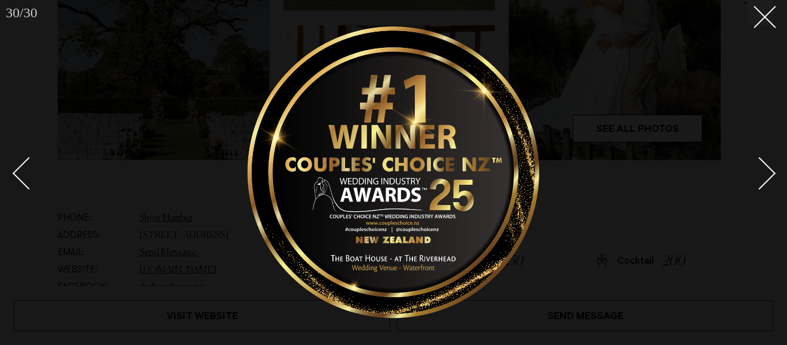
click at [766, 170] on div "Next slide" at bounding box center [759, 173] width 33 height 33
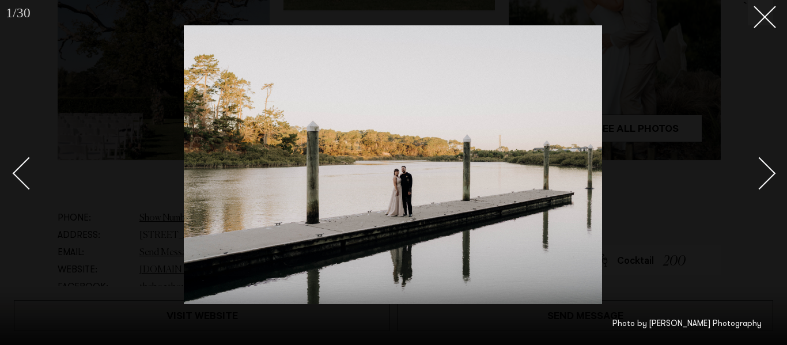
click at [766, 170] on div "Next slide" at bounding box center [759, 173] width 33 height 33
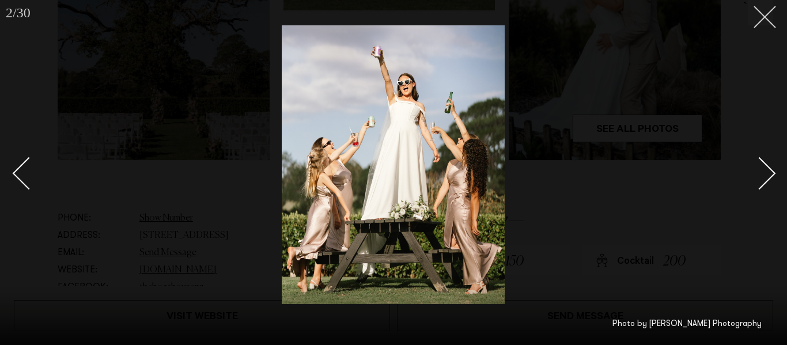
click at [764, 24] on button at bounding box center [759, 12] width 25 height 25
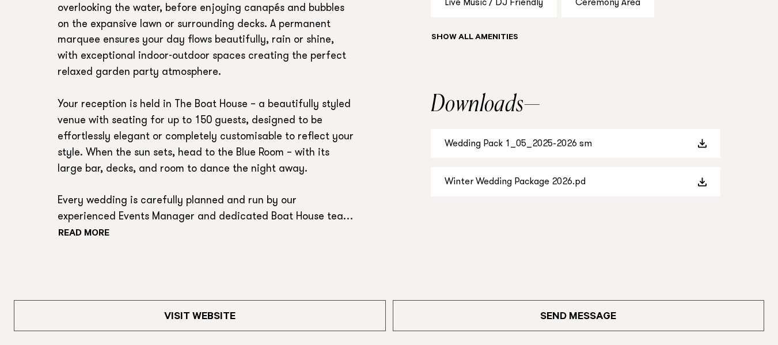
scroll to position [983, 0]
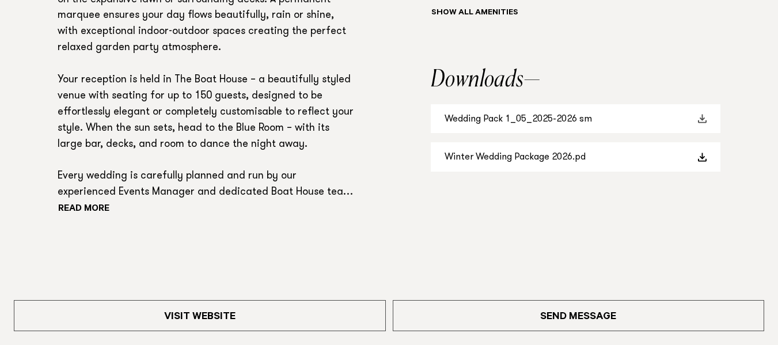
click at [664, 117] on link "Wedding Pack 1_05_2025-2026 sm" at bounding box center [576, 118] width 290 height 29
